Goal: Book appointment/travel/reservation

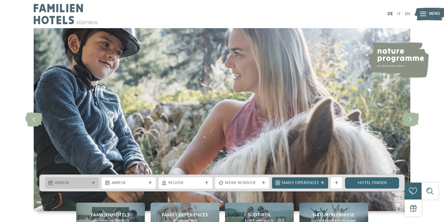
click at [62, 177] on div "Anreise" at bounding box center [72, 182] width 54 height 11
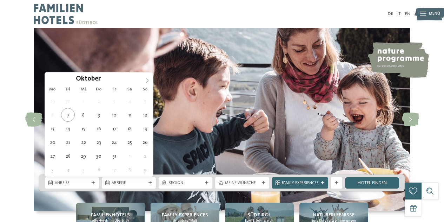
click at [145, 79] on icon at bounding box center [147, 80] width 5 height 5
type input "****"
click at [145, 79] on icon at bounding box center [147, 80] width 5 height 5
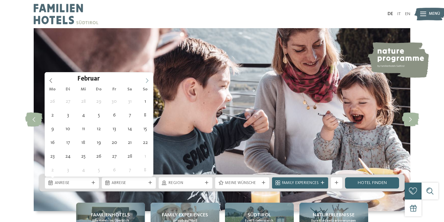
click at [145, 79] on icon at bounding box center [147, 80] width 5 height 5
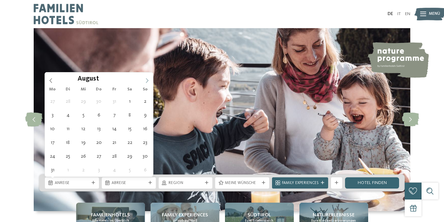
click at [145, 79] on icon at bounding box center [147, 80] width 5 height 5
type div "02.08.2026"
type input "****"
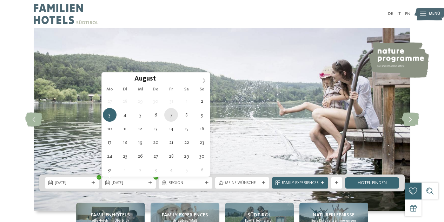
type div "07.08.2026"
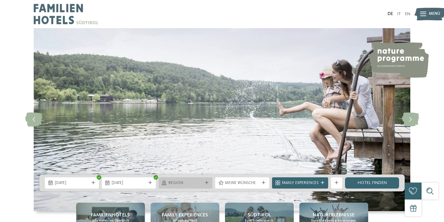
click at [188, 182] on span "Region" at bounding box center [186, 183] width 34 height 6
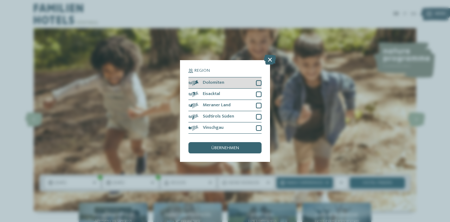
click at [257, 82] on div at bounding box center [259, 83] width 6 height 6
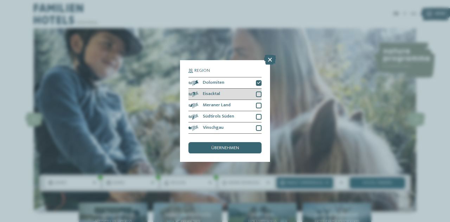
click at [260, 94] on div at bounding box center [259, 94] width 6 height 6
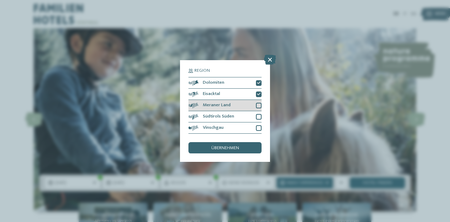
click at [260, 105] on div at bounding box center [259, 106] width 6 height 6
click at [248, 145] on div "übernehmen" at bounding box center [224, 147] width 73 height 11
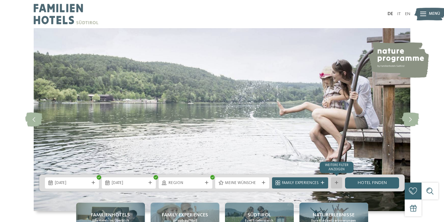
click at [337, 183] on icon at bounding box center [337, 183] width 4 height 4
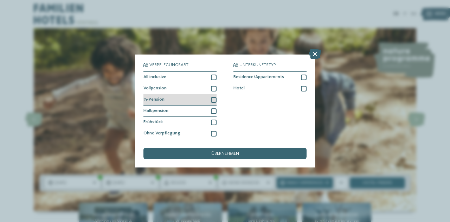
click at [214, 99] on div at bounding box center [214, 100] width 6 height 6
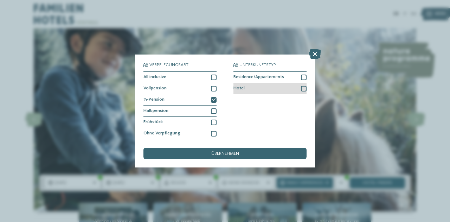
click at [304, 89] on div at bounding box center [304, 89] width 6 height 6
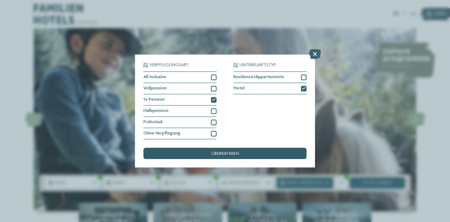
click at [241, 150] on div "übernehmen" at bounding box center [224, 153] width 163 height 11
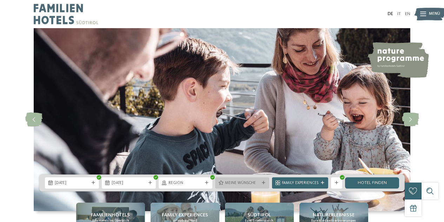
click at [263, 181] on icon at bounding box center [264, 183] width 4 height 4
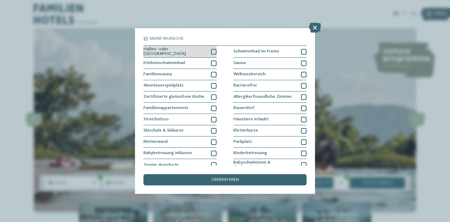
click at [208, 52] on div "Hallen- oder [GEOGRAPHIC_DATA]" at bounding box center [179, 52] width 73 height 12
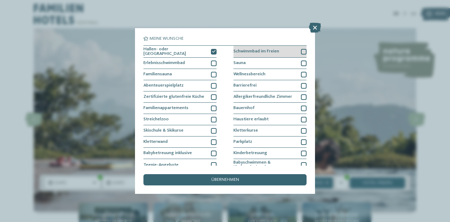
click at [301, 50] on div at bounding box center [304, 52] width 6 height 6
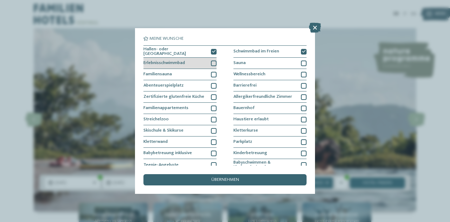
click at [212, 62] on div at bounding box center [214, 63] width 6 height 6
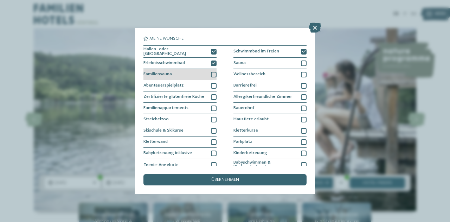
click at [212, 72] on div at bounding box center [214, 75] width 6 height 6
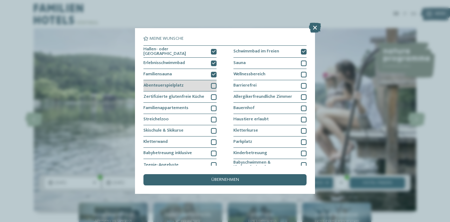
click at [212, 83] on div at bounding box center [214, 86] width 6 height 6
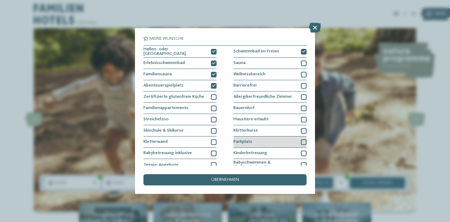
click at [301, 139] on div at bounding box center [304, 142] width 6 height 6
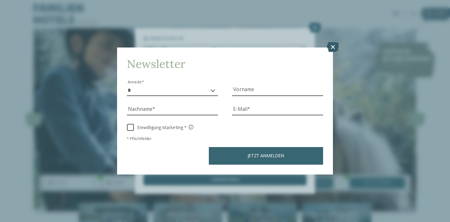
click at [332, 47] on icon at bounding box center [333, 47] width 12 height 10
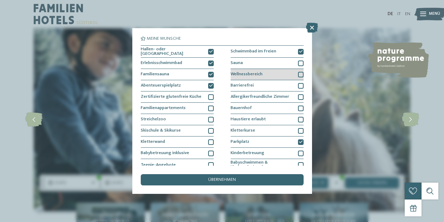
click at [298, 72] on div at bounding box center [301, 75] width 6 height 6
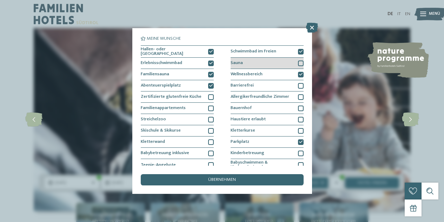
click at [298, 61] on div at bounding box center [301, 63] width 6 height 6
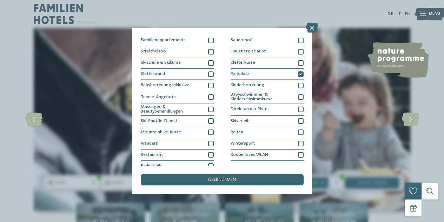
scroll to position [73, 0]
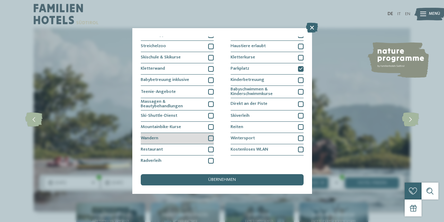
click at [210, 136] on div at bounding box center [211, 138] width 6 height 6
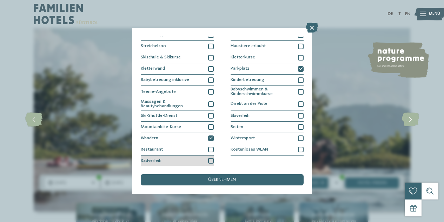
click at [208, 158] on div at bounding box center [211, 161] width 6 height 6
click at [208, 149] on div at bounding box center [211, 149] width 6 height 6
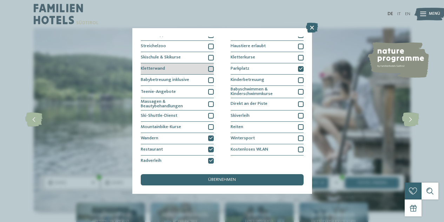
click at [210, 67] on div at bounding box center [211, 69] width 6 height 6
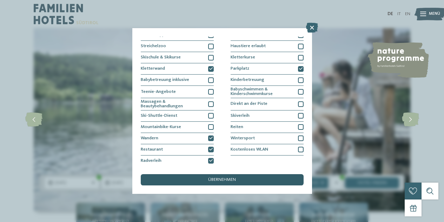
click at [226, 176] on div "übernehmen" at bounding box center [222, 179] width 163 height 11
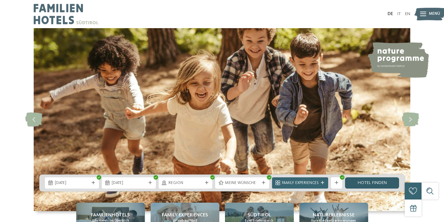
click at [359, 181] on link "Hotel finden" at bounding box center [372, 182] width 54 height 11
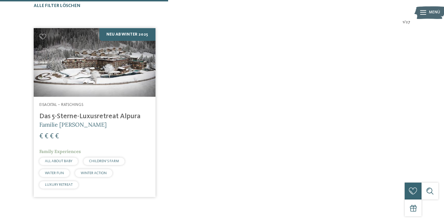
scroll to position [202, 0]
click at [112, 89] on img at bounding box center [95, 62] width 122 height 68
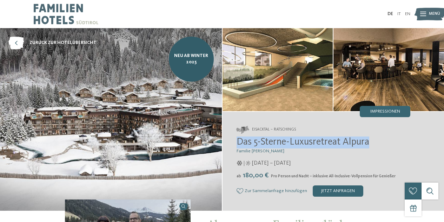
drag, startPoint x: 370, startPoint y: 142, endPoint x: 237, endPoint y: 141, distance: 132.4
click at [237, 141] on span "Das 5-Sterne-Luxusretreat Alpura" at bounding box center [303, 142] width 133 height 10
copy span "Das 5-Sterne-Luxusretreat Alpura"
click at [64, 45] on span "zurück zur Hotelübersicht" at bounding box center [63, 43] width 67 height 6
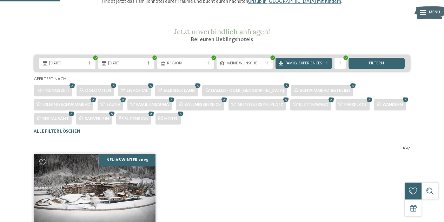
scroll to position [70, 0]
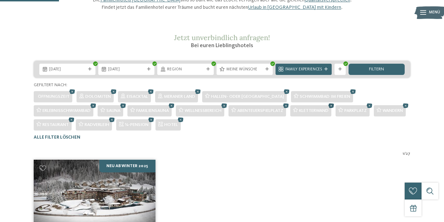
click at [336, 109] on icon at bounding box center [331, 105] width 8 height 7
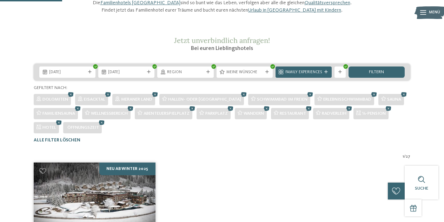
scroll to position [55, 0]
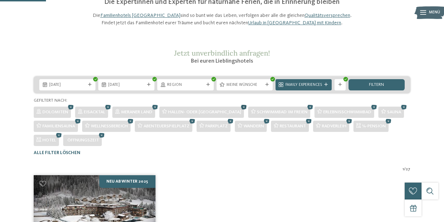
click at [240, 111] on icon at bounding box center [244, 106] width 8 height 7
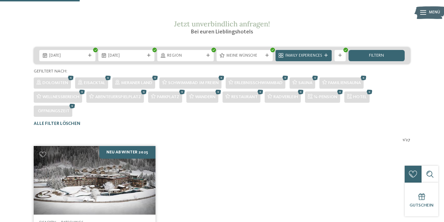
scroll to position [82, 0]
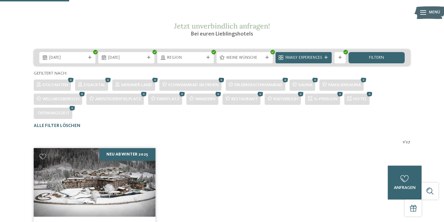
click at [225, 84] on icon at bounding box center [221, 79] width 8 height 7
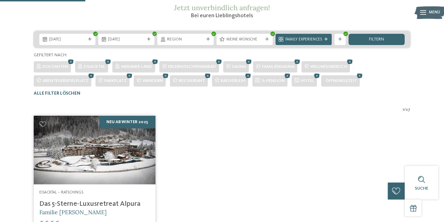
scroll to position [99, 0]
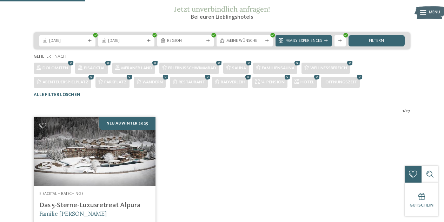
click at [253, 81] on icon at bounding box center [248, 76] width 8 height 7
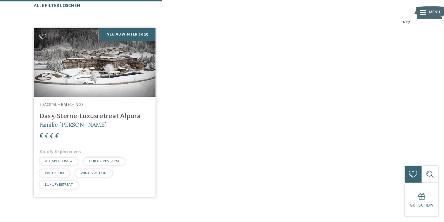
scroll to position [188, 0]
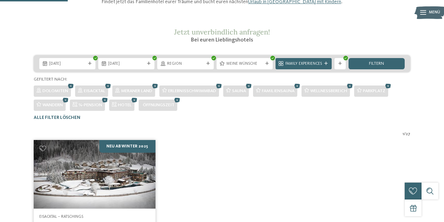
scroll to position [75, 0]
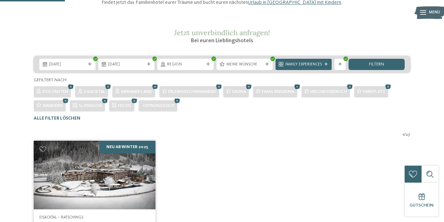
click at [302, 90] on icon at bounding box center [297, 86] width 8 height 7
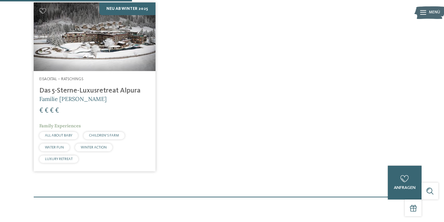
scroll to position [105, 0]
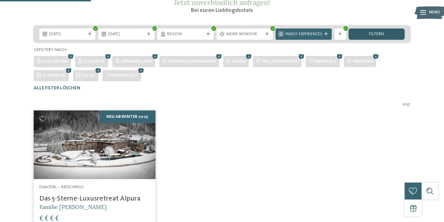
click at [379, 37] on span "filtern" at bounding box center [376, 34] width 15 height 5
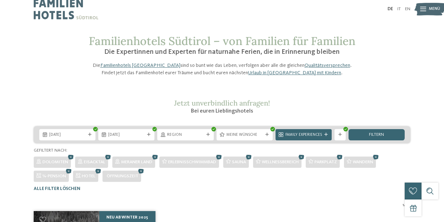
scroll to position [0, 0]
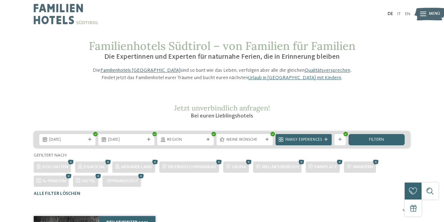
click at [134, 73] on link "Familienhotels [GEOGRAPHIC_DATA]" at bounding box center [140, 70] width 80 height 5
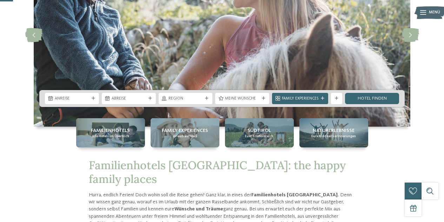
scroll to position [112, 0]
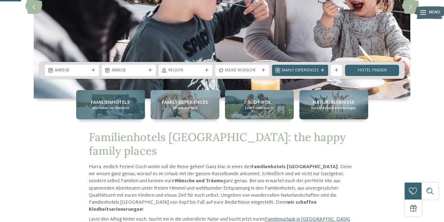
click at [101, 104] on span "Familienhotels" at bounding box center [110, 102] width 39 height 7
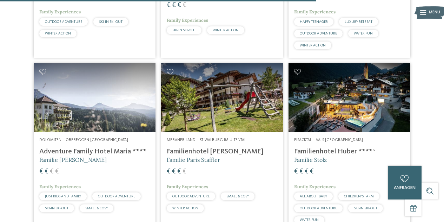
scroll to position [1344, 0]
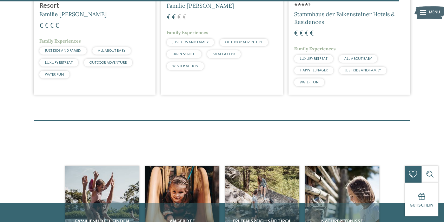
scroll to position [1691, 0]
